Goal: Information Seeking & Learning: Find contact information

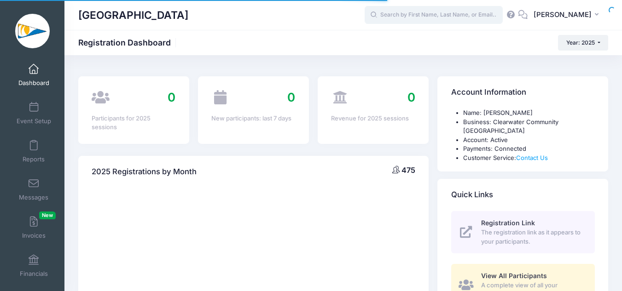
click at [453, 17] on input "text" at bounding box center [433, 15] width 138 height 18
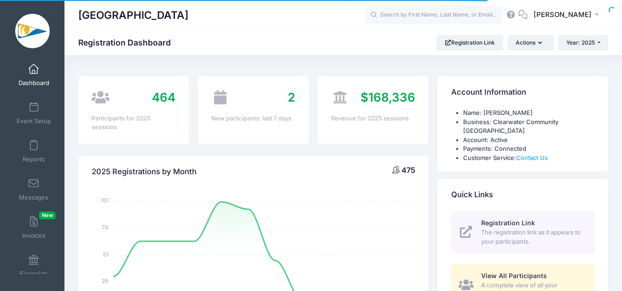
select select
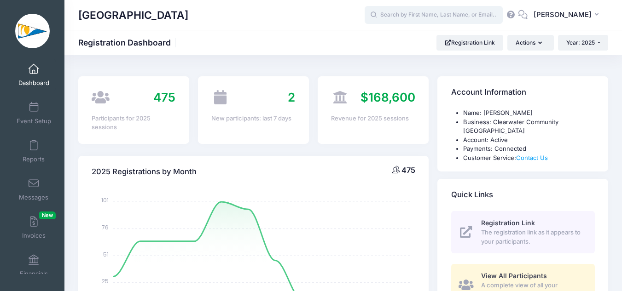
click at [453, 21] on input "text" at bounding box center [433, 15] width 138 height 18
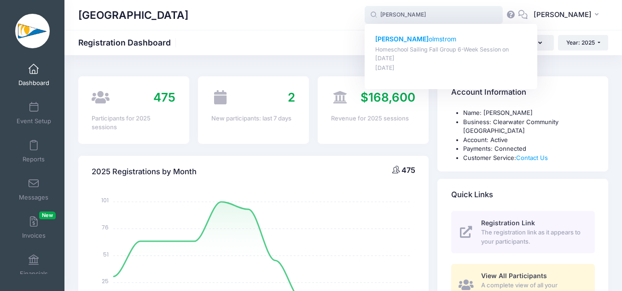
click at [432, 54] on p "Homeschool Sailing Fall Group 6-Week Session on Sep-05, 2025" at bounding box center [451, 54] width 152 height 17
type input "Victor Holmstrom (Homeschool Sailing Fall Group 6-Week Session, Sep-05, 2025)"
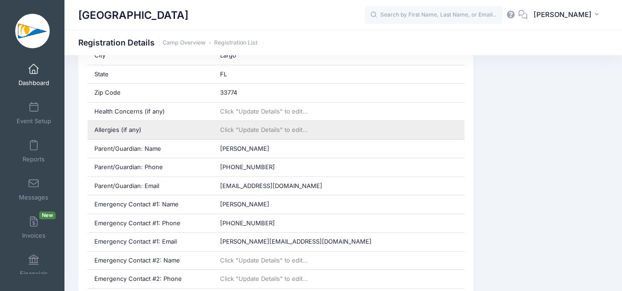
scroll to position [322, 0]
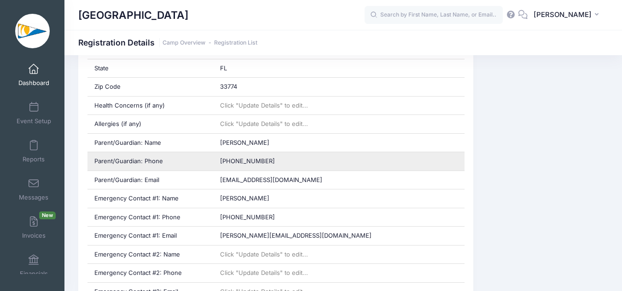
click at [240, 165] on span "(772) 404-2533" at bounding box center [247, 160] width 55 height 7
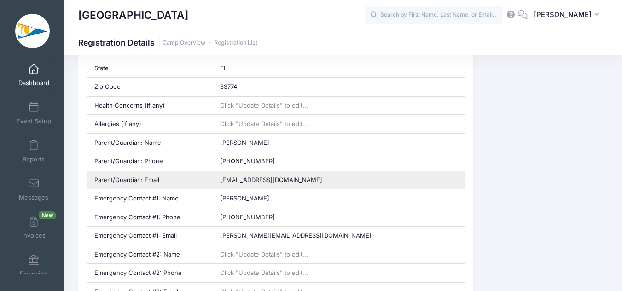
click at [311, 181] on div "hannahrobertsccc@gmail.com" at bounding box center [338, 180] width 251 height 18
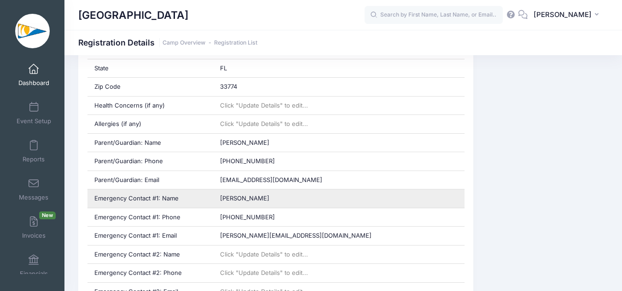
click at [276, 201] on div "Dan Holmstrom" at bounding box center [338, 199] width 251 height 18
drag, startPoint x: 262, startPoint y: 198, endPoint x: 272, endPoint y: 205, distance: 12.0
click at [262, 198] on span "Dan Holmstrom" at bounding box center [244, 198] width 49 height 7
click at [260, 199] on span "Dan Holmstrom" at bounding box center [244, 198] width 49 height 7
